Goal: Information Seeking & Learning: Learn about a topic

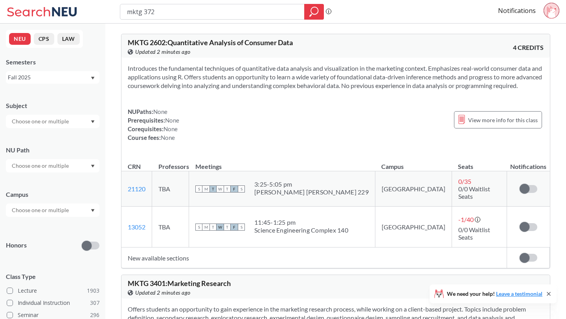
type input "mktg 3720"
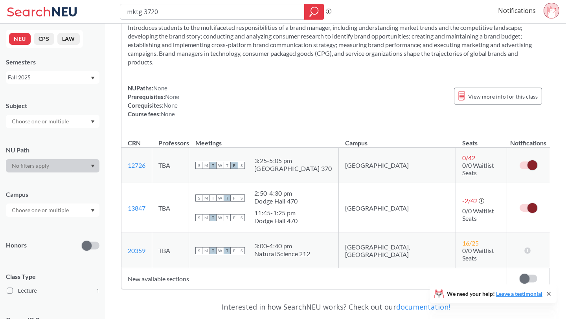
scroll to position [127, 0]
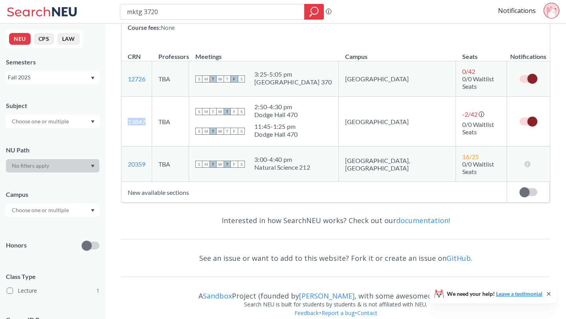
drag, startPoint x: 152, startPoint y: 119, endPoint x: 123, endPoint y: 117, distance: 28.3
click at [124, 117] on td "13847 View this section on Banner." at bounding box center [136, 122] width 31 height 50
copy link "13847"
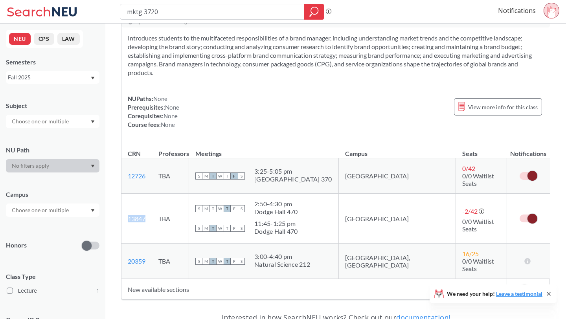
scroll to position [49, 0]
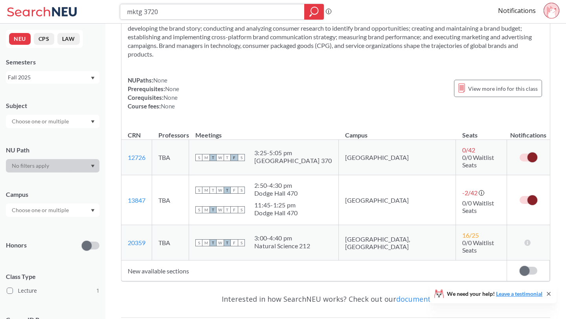
click at [220, 14] on input "mktg 3720" at bounding box center [212, 11] width 172 height 13
type input "mktg 330"
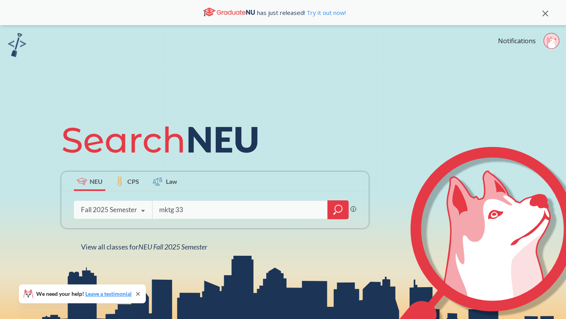
type input "mktg 330"
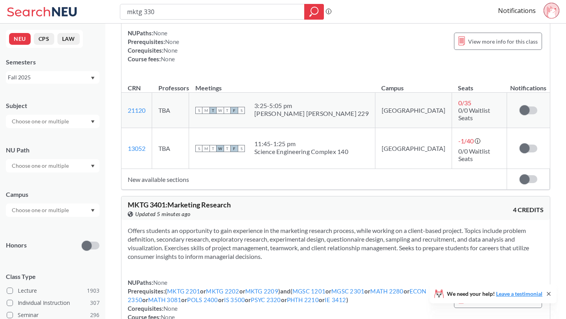
scroll to position [12, 0]
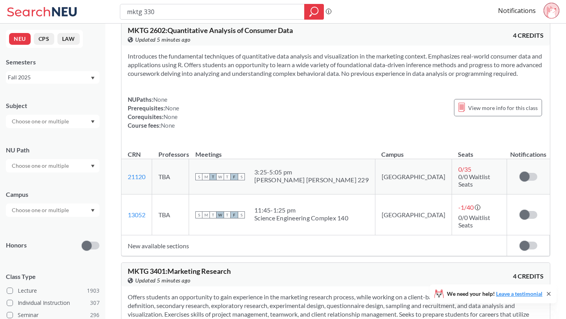
click at [145, 12] on input "mktg 330" at bounding box center [212, 11] width 172 height 13
drag, startPoint x: 162, startPoint y: 9, endPoint x: 145, endPoint y: 10, distance: 16.9
click at [145, 10] on input "mktg 330" at bounding box center [212, 11] width 172 height 13
type input "mktg"
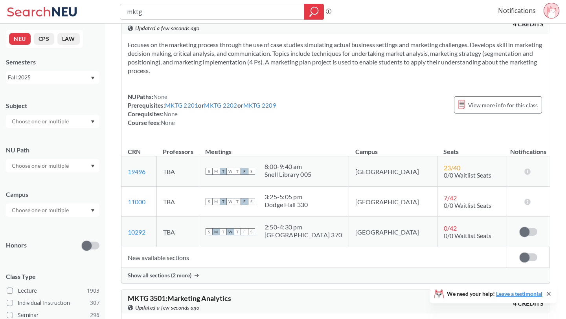
scroll to position [1590, 0]
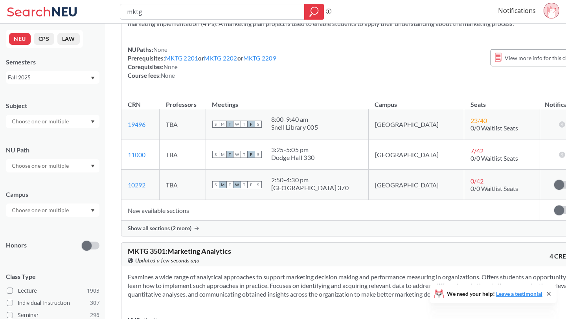
click at [191, 236] on div "Show all sections (2 more)" at bounding box center [353, 228] width 465 height 15
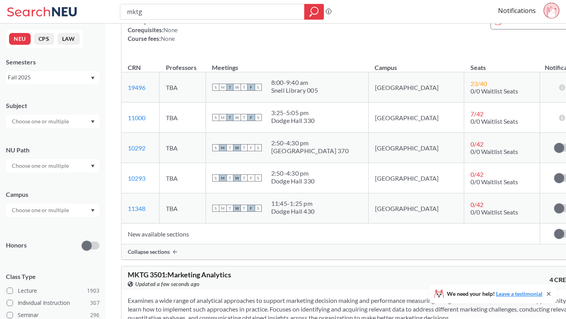
scroll to position [1629, 0]
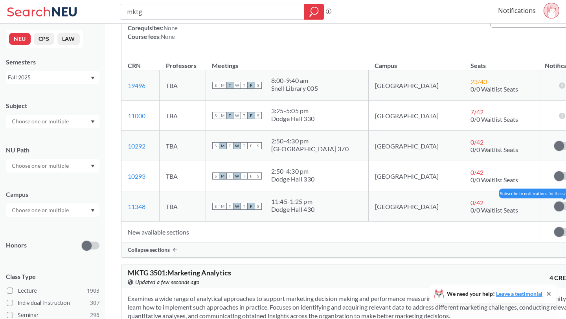
click at [554, 210] on label at bounding box center [563, 206] width 18 height 8
click at [554, 202] on input "checkbox" at bounding box center [554, 202] width 0 height 0
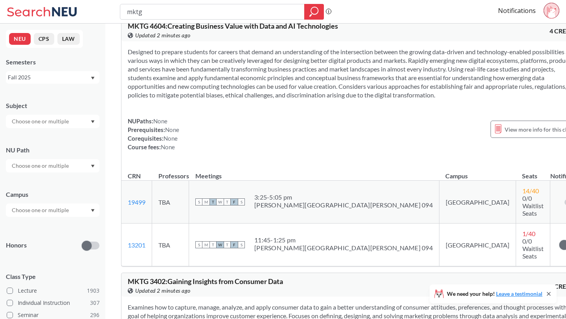
scroll to position [4434, 0]
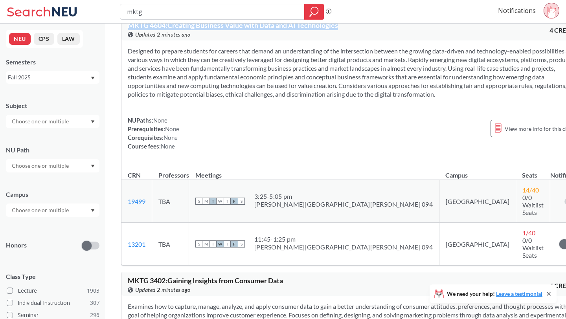
drag, startPoint x: 168, startPoint y: 60, endPoint x: 126, endPoint y: 50, distance: 42.9
click at [126, 40] on div "MKTG 4604 : Creating Business Value with Data and AI Technologies View this cou…" at bounding box center [353, 29] width 465 height 24
copy span "MKTG 4604 : Creating Business Value with Data and AI Technologies"
